Goal: Check status: Check status

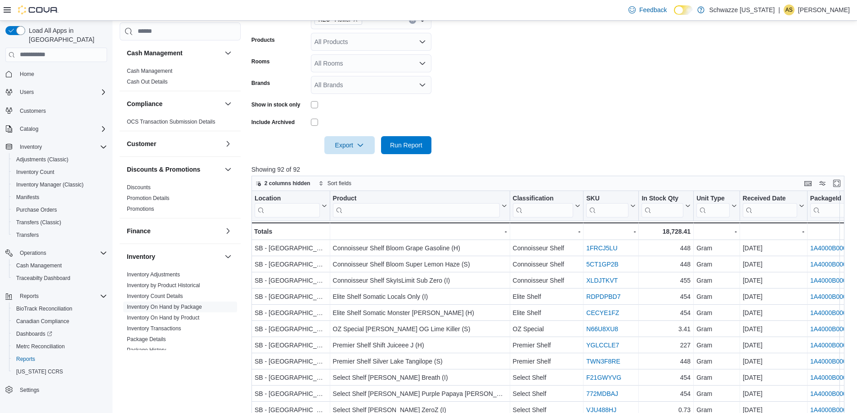
scroll to position [515, 0]
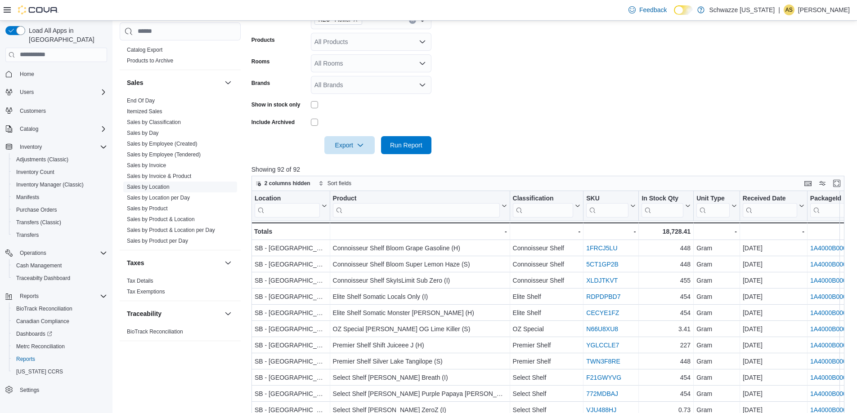
click at [158, 189] on link "Sales by Location" at bounding box center [148, 187] width 43 height 6
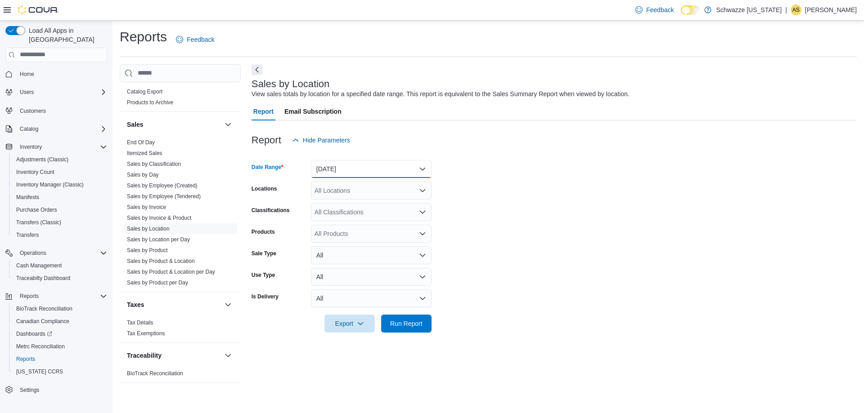
click at [359, 171] on button "[DATE]" at bounding box center [371, 169] width 121 height 18
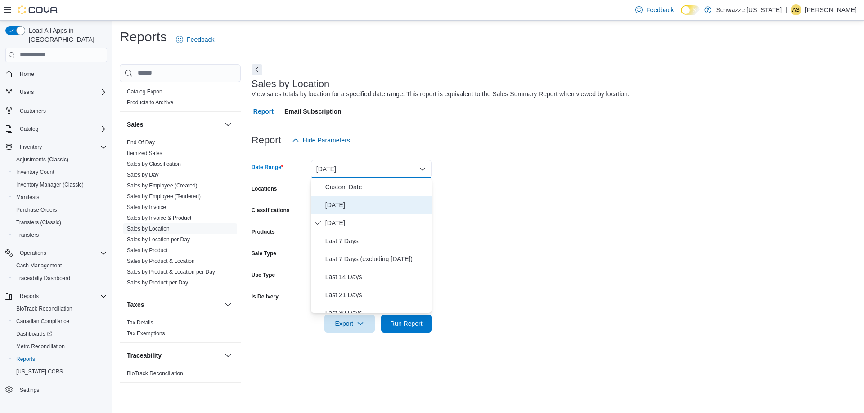
click at [367, 204] on span "[DATE]" at bounding box center [376, 205] width 103 height 11
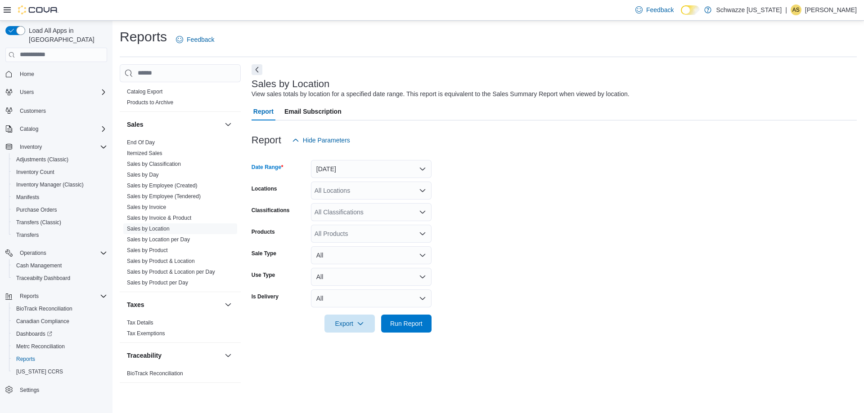
click at [366, 192] on div "All Locations" at bounding box center [371, 191] width 121 height 18
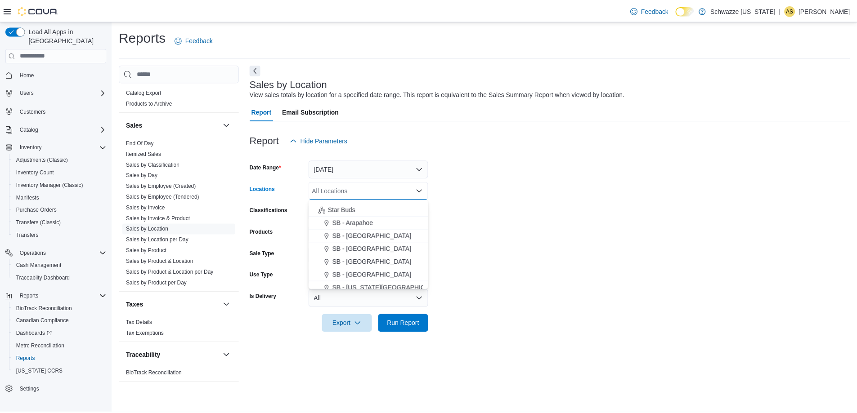
scroll to position [135, 0]
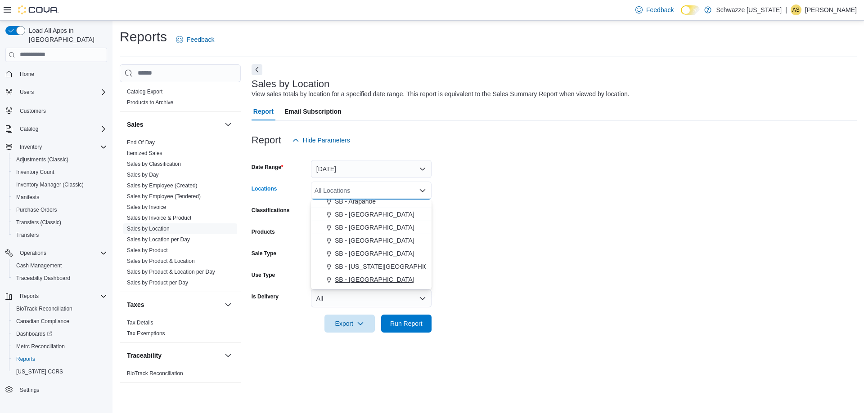
click at [377, 283] on span "SB - [GEOGRAPHIC_DATA]" at bounding box center [375, 279] width 80 height 9
click at [531, 263] on form "Date Range [DATE] Locations SB - [GEOGRAPHIC_DATA] Combo box. Selected. SB - [G…" at bounding box center [553, 241] width 605 height 184
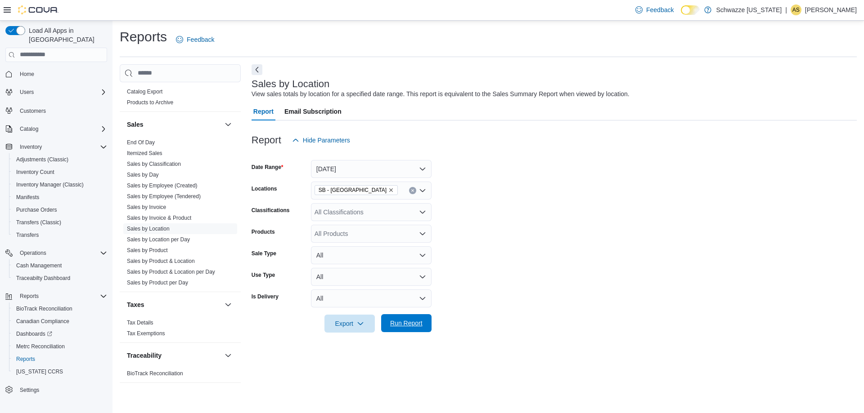
click at [415, 320] on span "Run Report" at bounding box center [406, 323] width 32 height 9
click at [255, 70] on button "Next" at bounding box center [256, 69] width 11 height 11
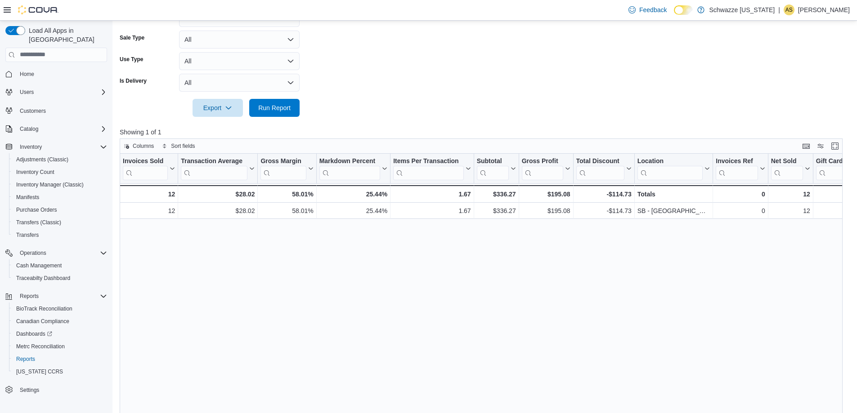
scroll to position [225, 0]
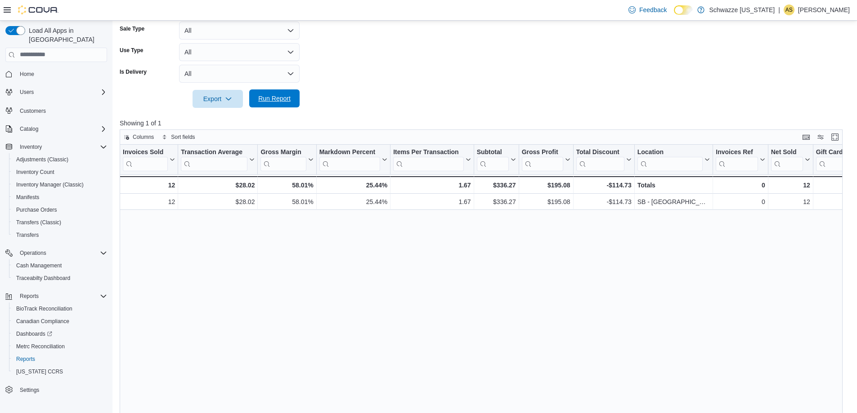
click at [271, 91] on span "Run Report" at bounding box center [275, 99] width 40 height 18
